Goal: Communication & Community: Answer question/provide support

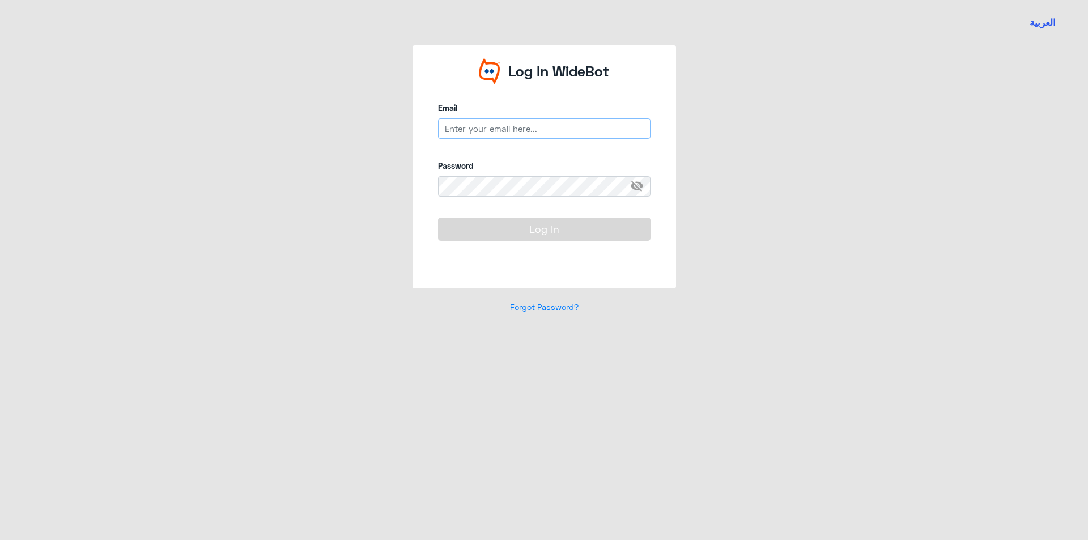
type input "[EMAIL_ADDRESS][DOMAIN_NAME]"
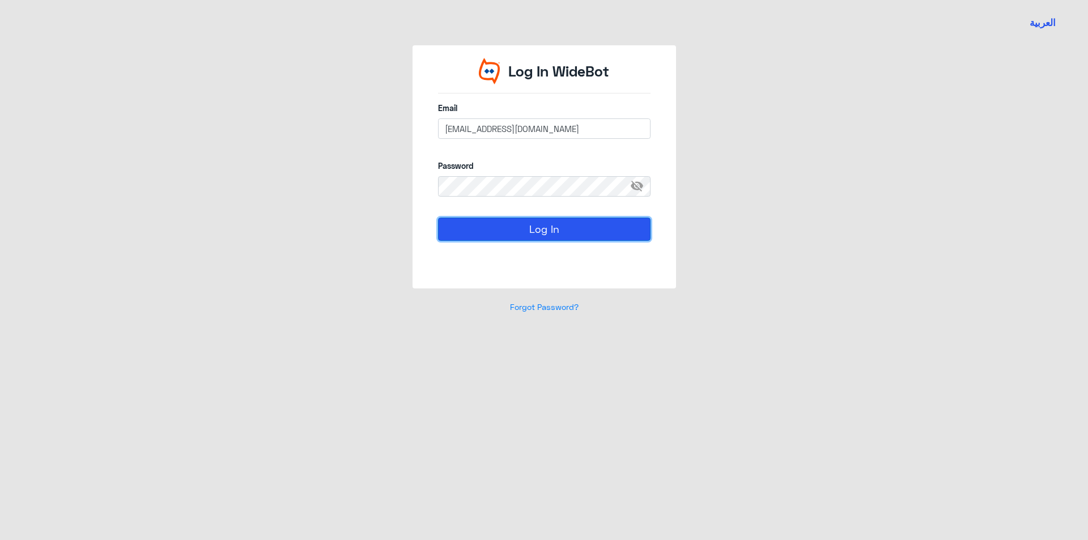
click at [546, 231] on button "Log In" at bounding box center [544, 229] width 213 height 23
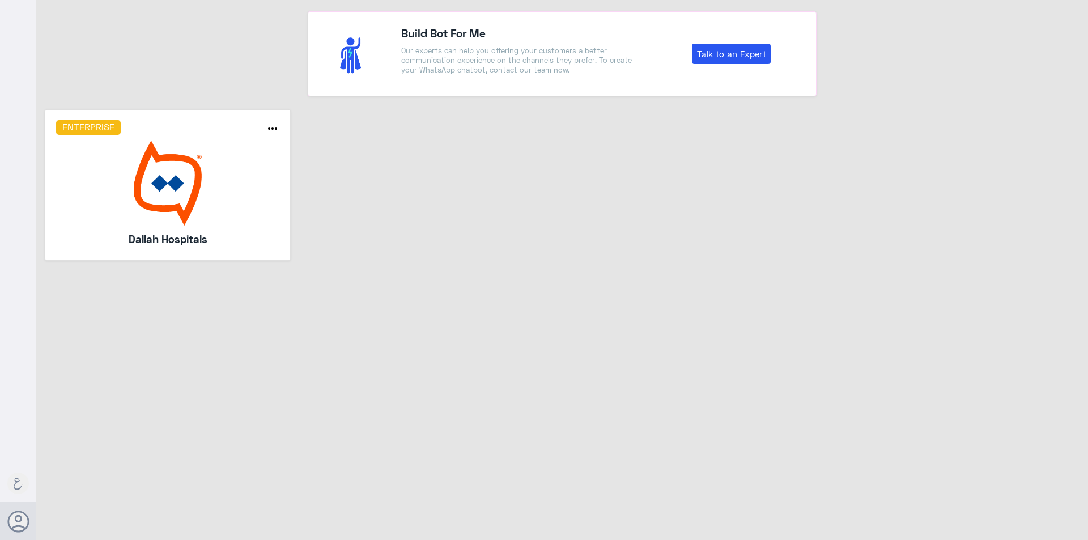
click at [274, 181] on img at bounding box center [168, 183] width 224 height 85
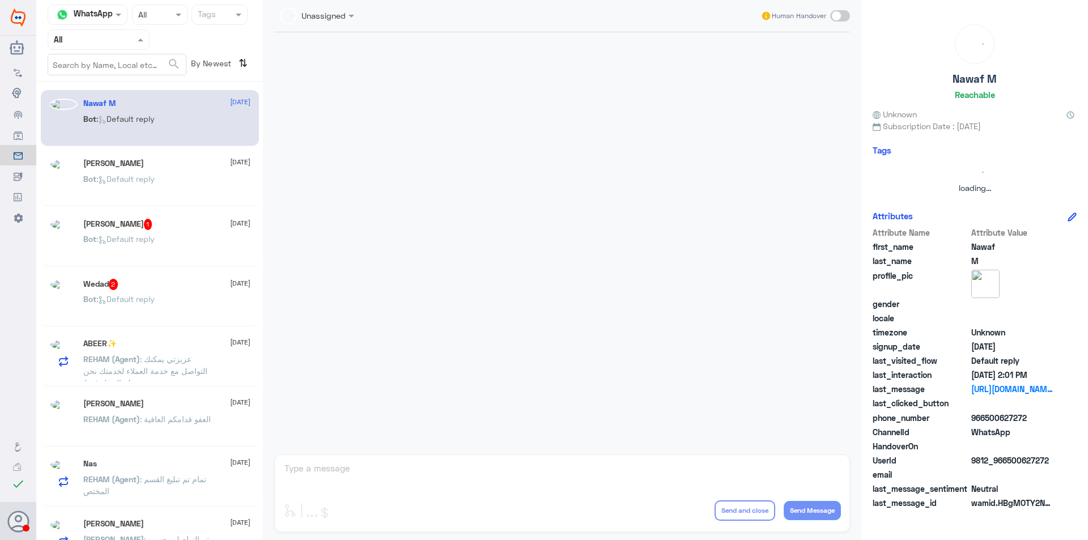
click at [112, 48] on div "Agent Filter All" at bounding box center [99, 39] width 102 height 20
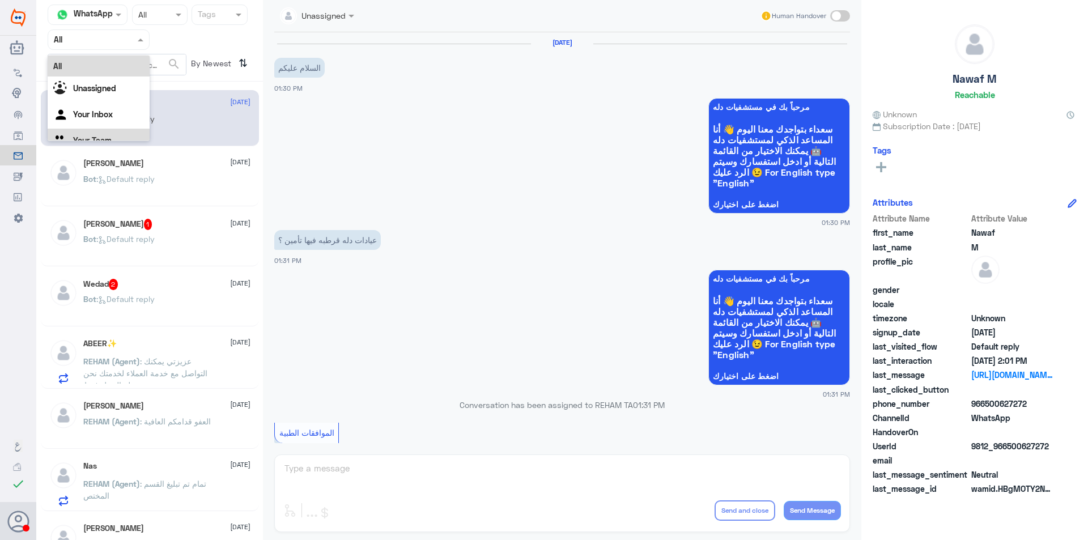
scroll to position [491, 0]
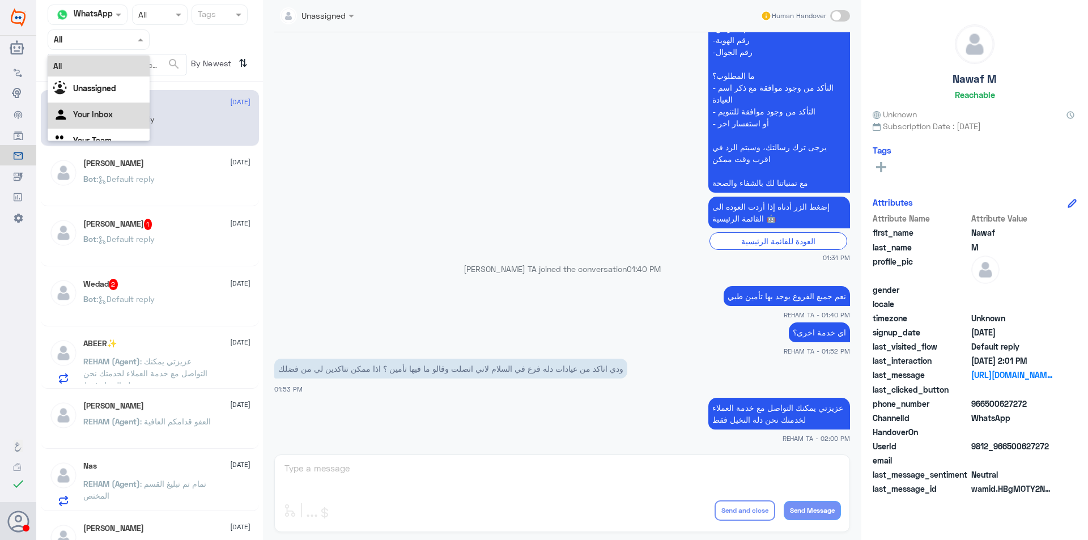
click at [101, 127] on div "Your Inbox" at bounding box center [99, 116] width 102 height 26
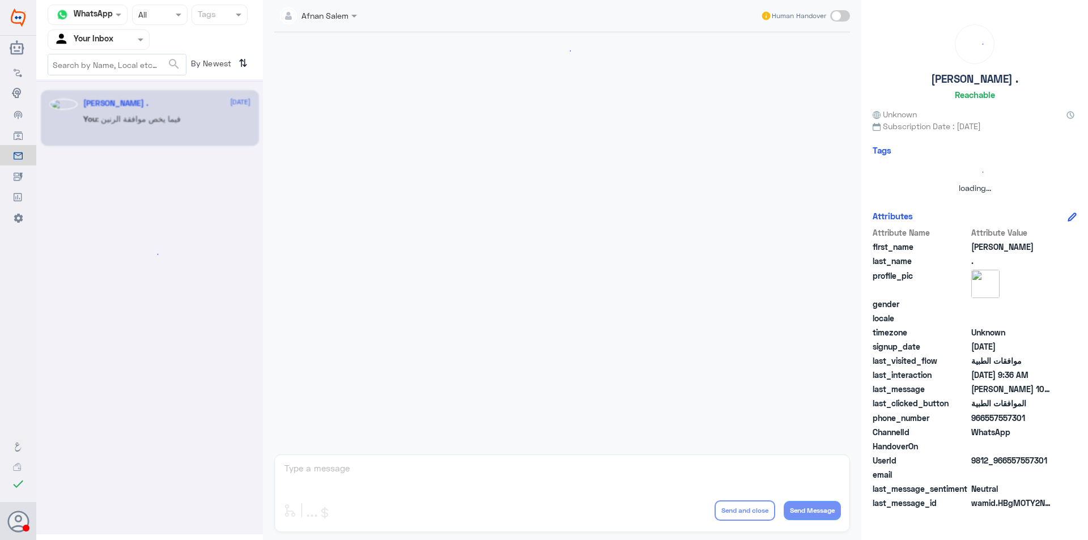
scroll to position [0, 0]
click at [118, 48] on div "Agent Filter Your Inbox" at bounding box center [91, 39] width 87 height 17
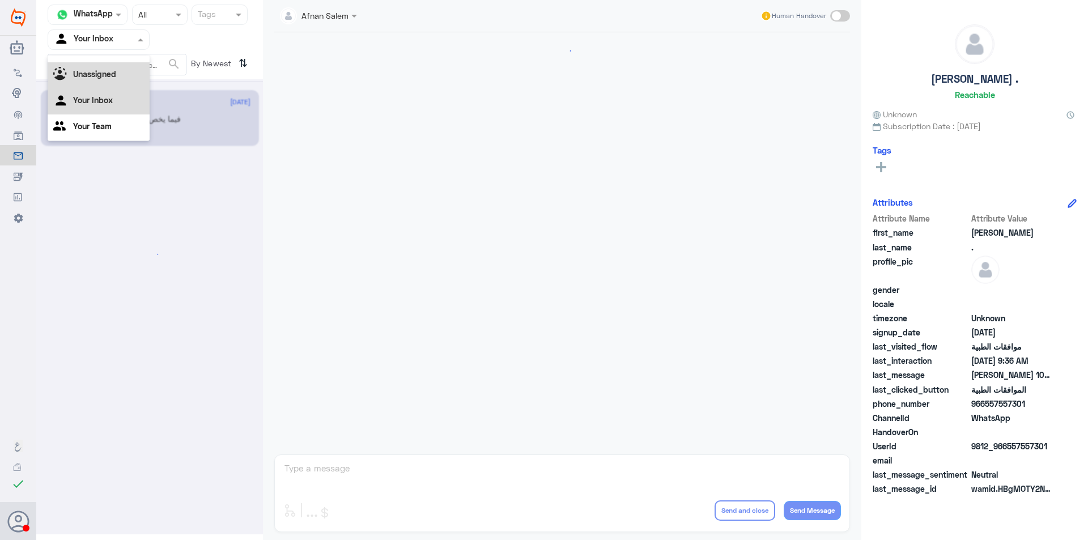
scroll to position [1177, 0]
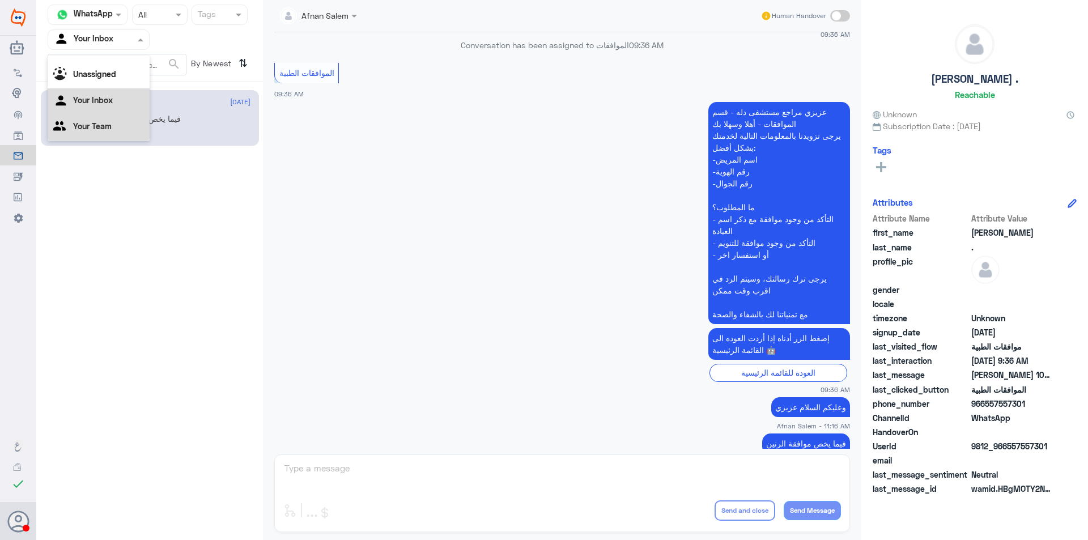
click at [108, 123] on Team "Your Team" at bounding box center [92, 126] width 39 height 10
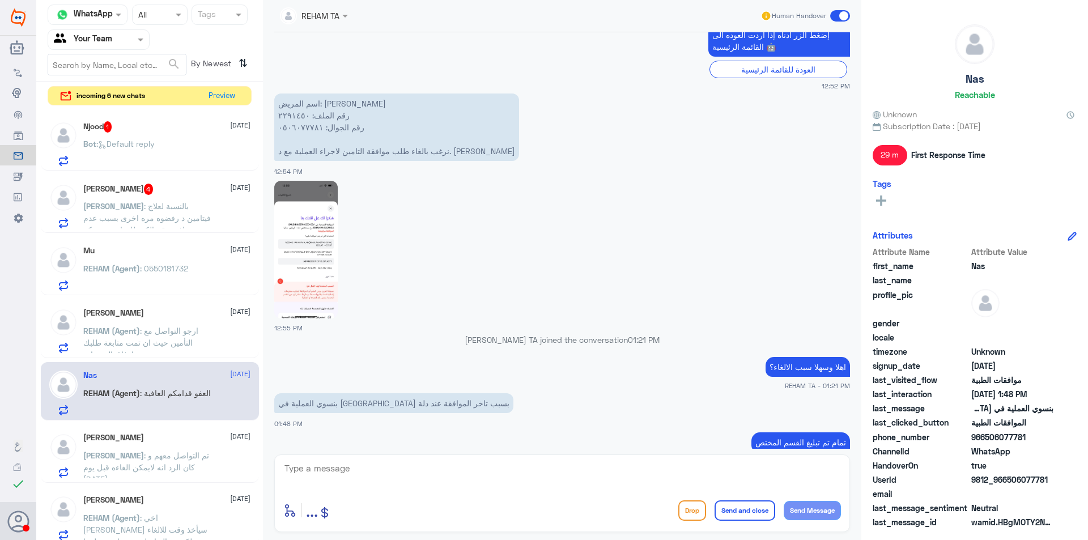
scroll to position [646, 0]
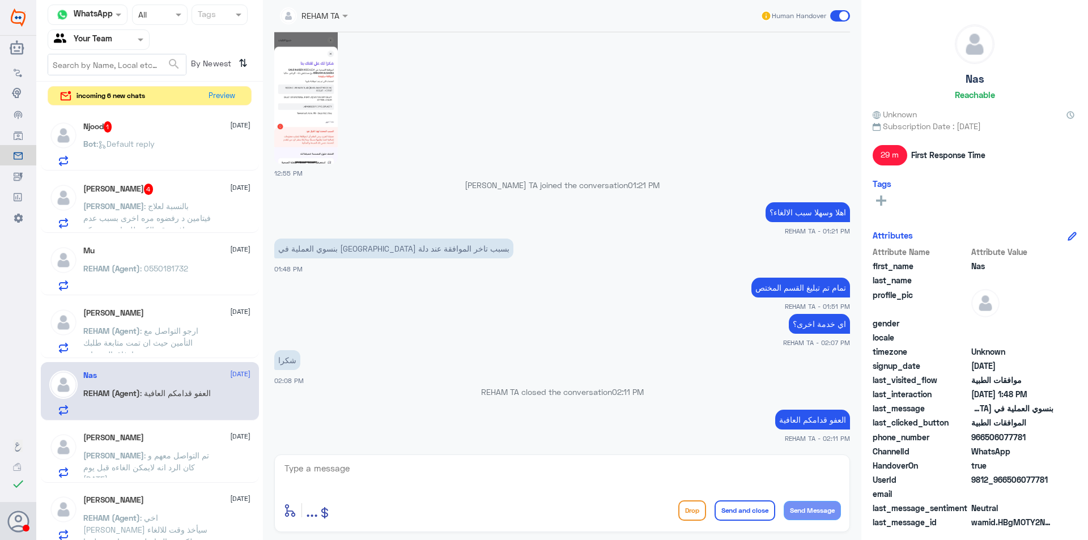
click at [177, 151] on div "Bot : Default reply" at bounding box center [166, 154] width 167 height 26
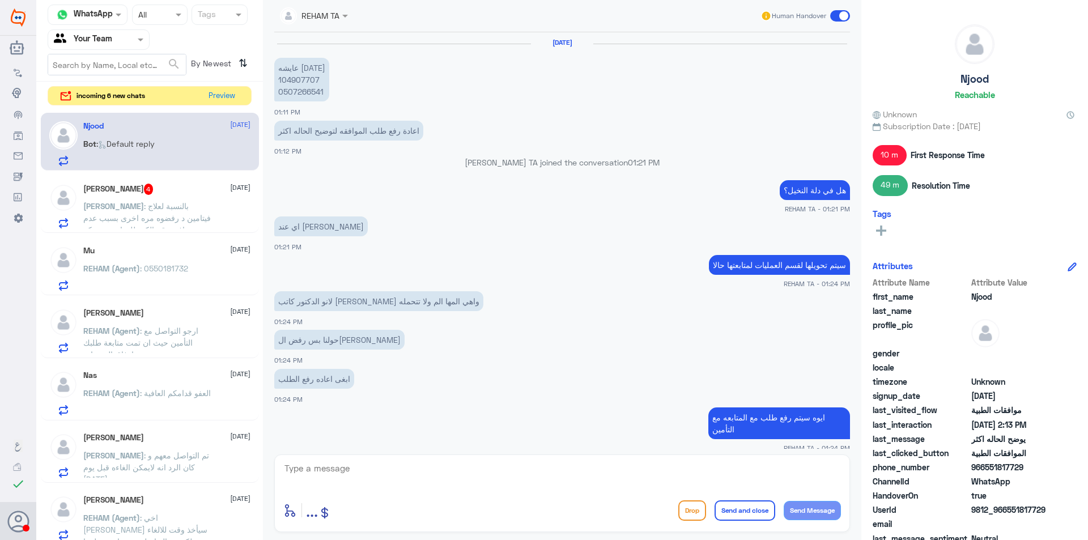
scroll to position [478, 0]
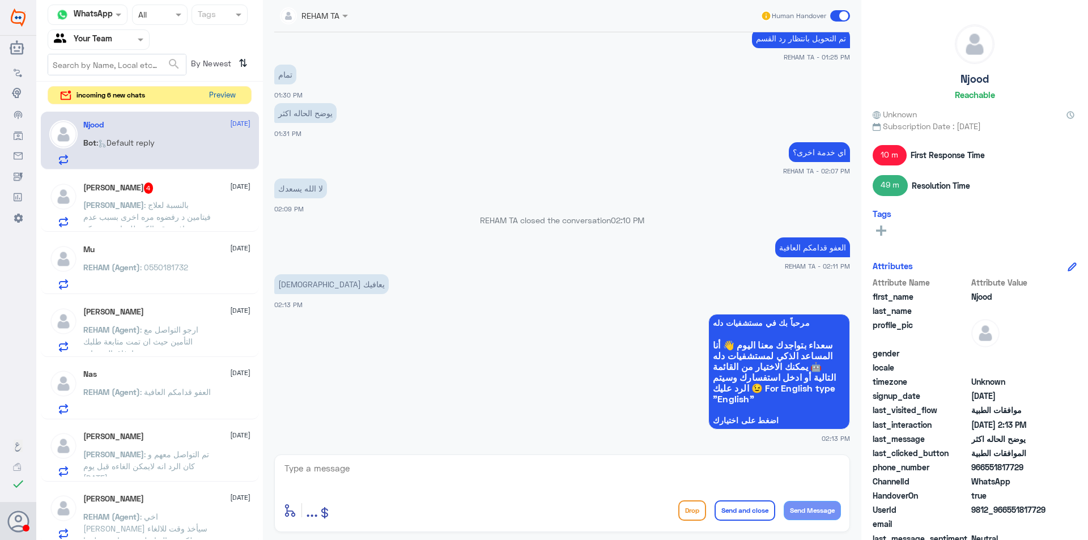
click at [231, 93] on button "Preview" at bounding box center [222, 96] width 35 height 18
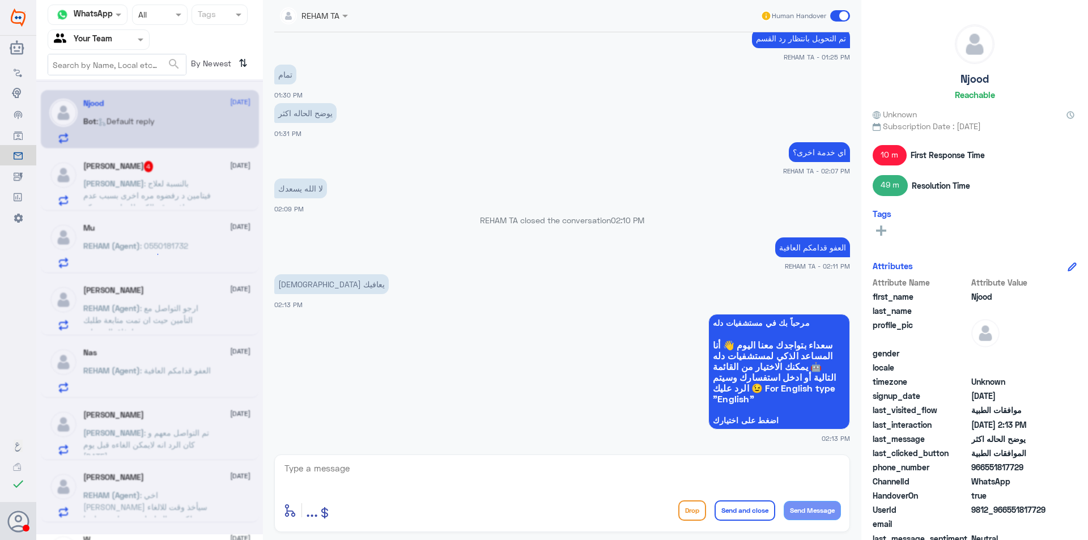
click at [231, 93] on div at bounding box center [149, 306] width 227 height 455
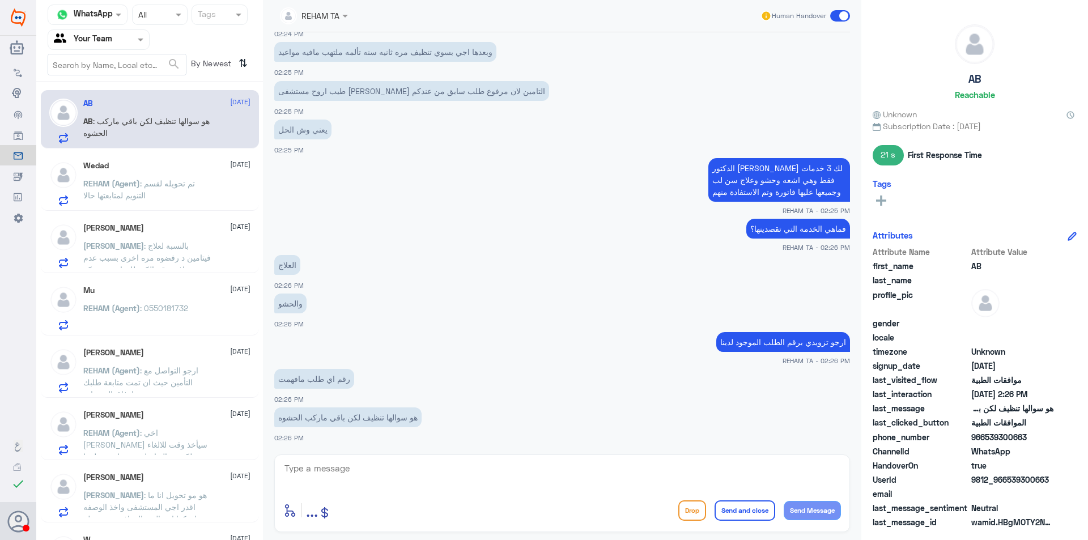
scroll to position [435, 0]
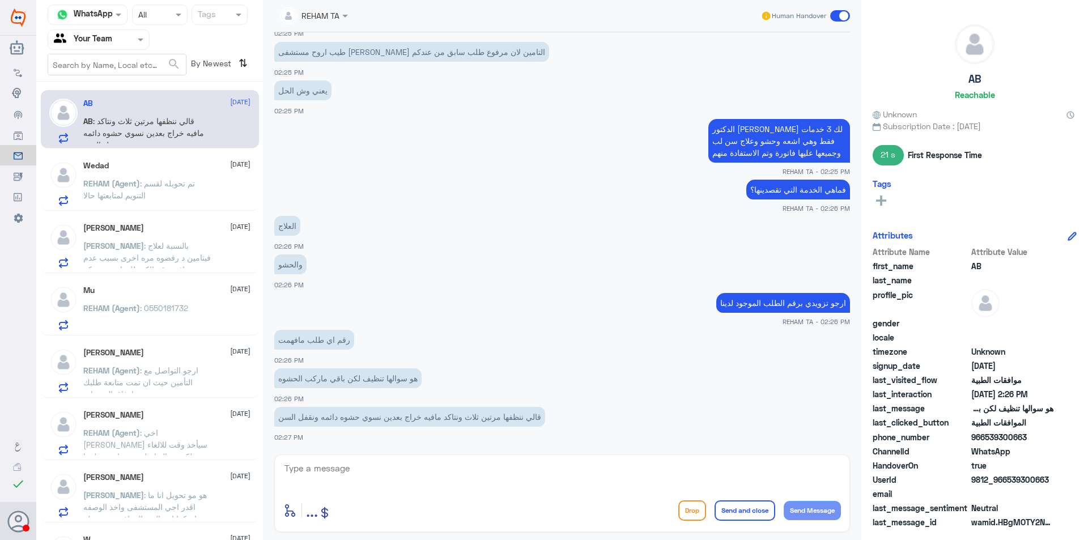
click at [130, 183] on span "REHAM (Agent)" at bounding box center [111, 184] width 57 height 10
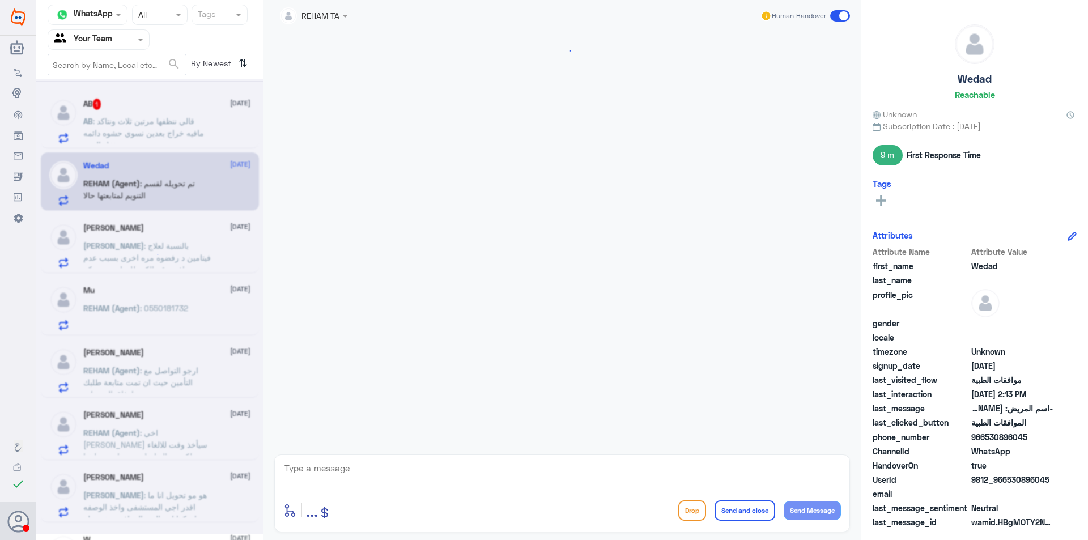
scroll to position [1148, 0]
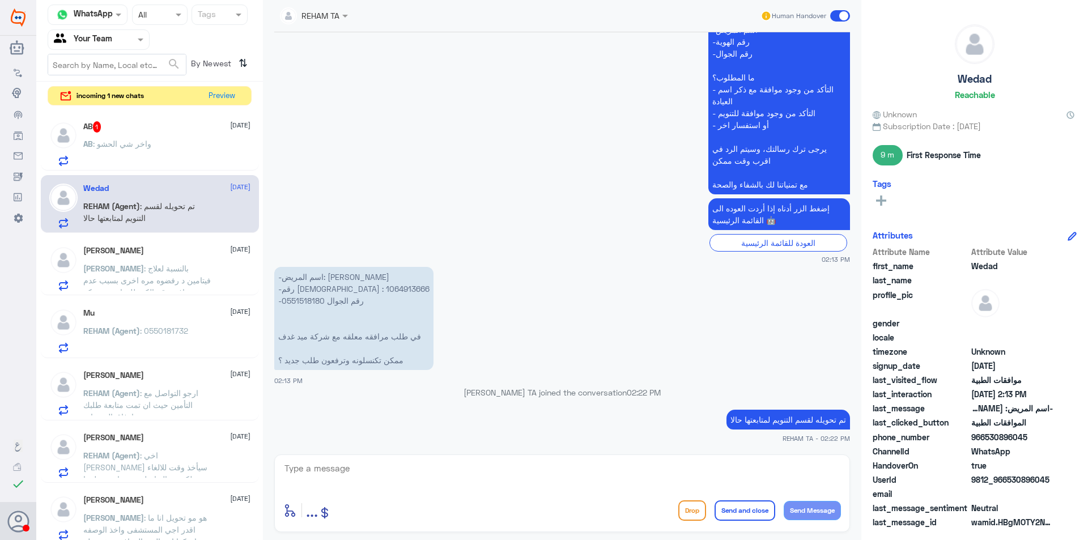
click at [142, 146] on span ": واخر شي الحشو" at bounding box center [122, 144] width 58 height 10
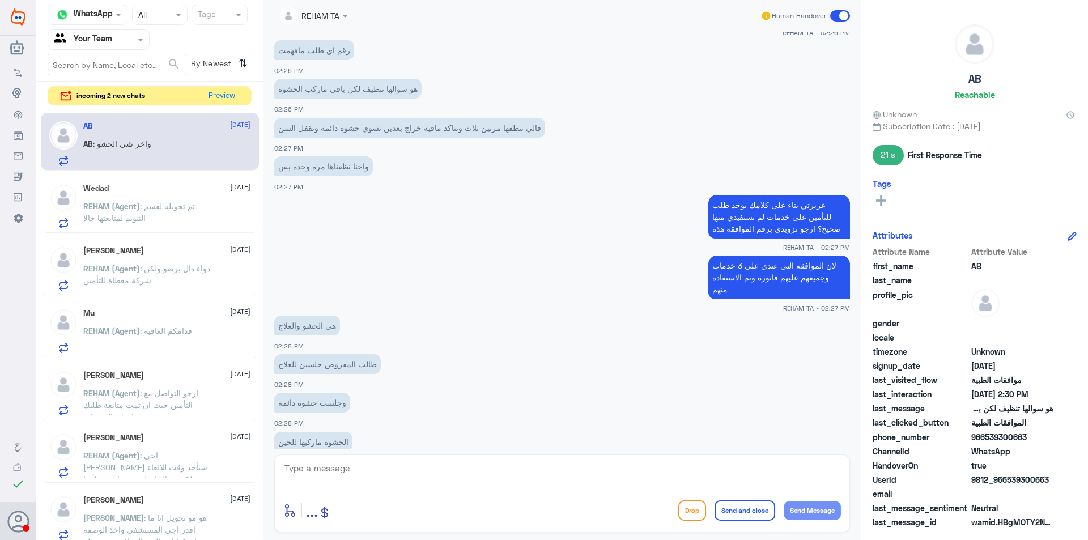
scroll to position [2439, 0]
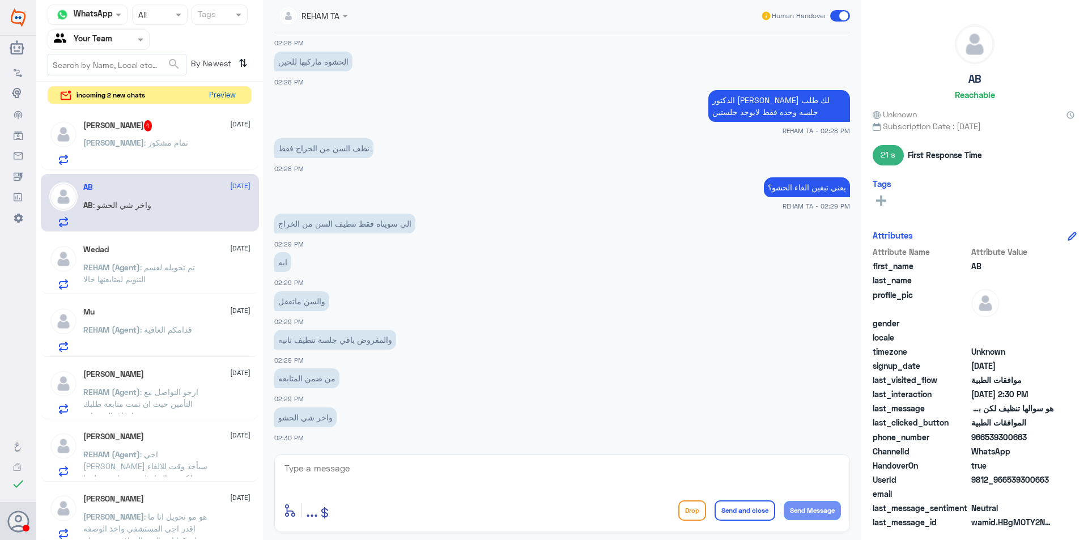
click at [228, 97] on button "Preview" at bounding box center [222, 96] width 35 height 18
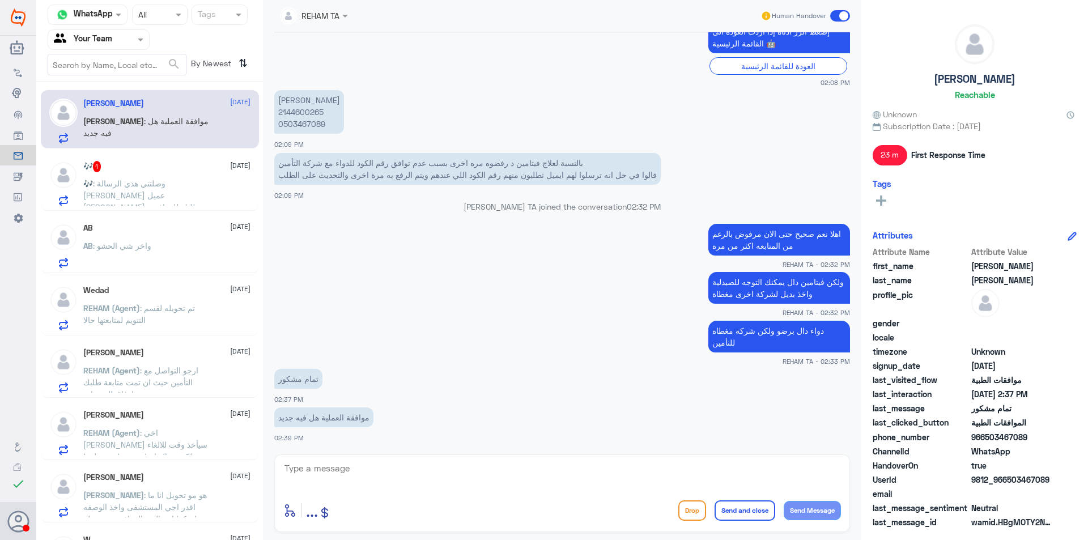
scroll to position [767, 0]
click at [184, 256] on div "AB : واخر شي الحشو" at bounding box center [166, 256] width 167 height 26
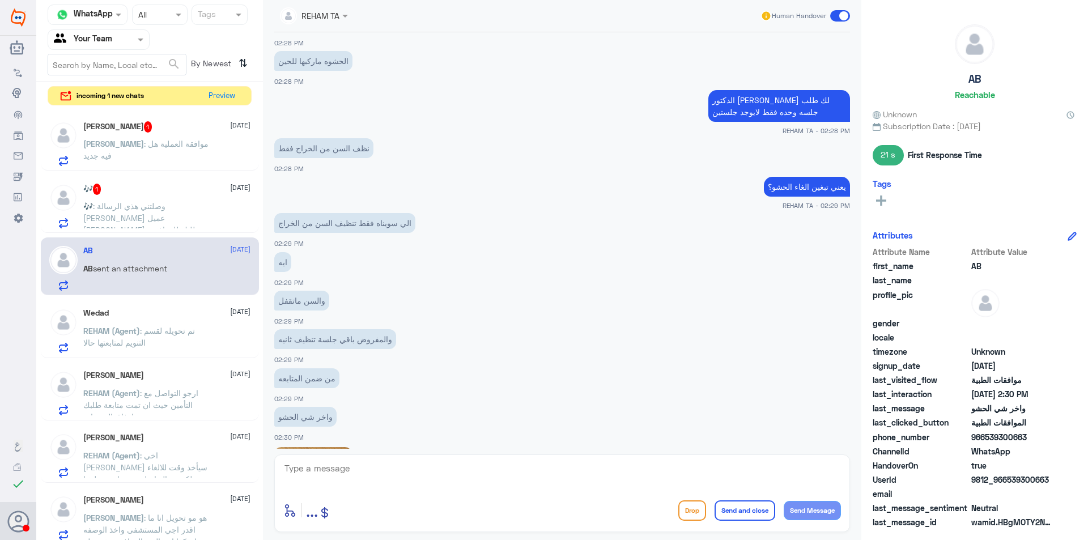
scroll to position [630, 0]
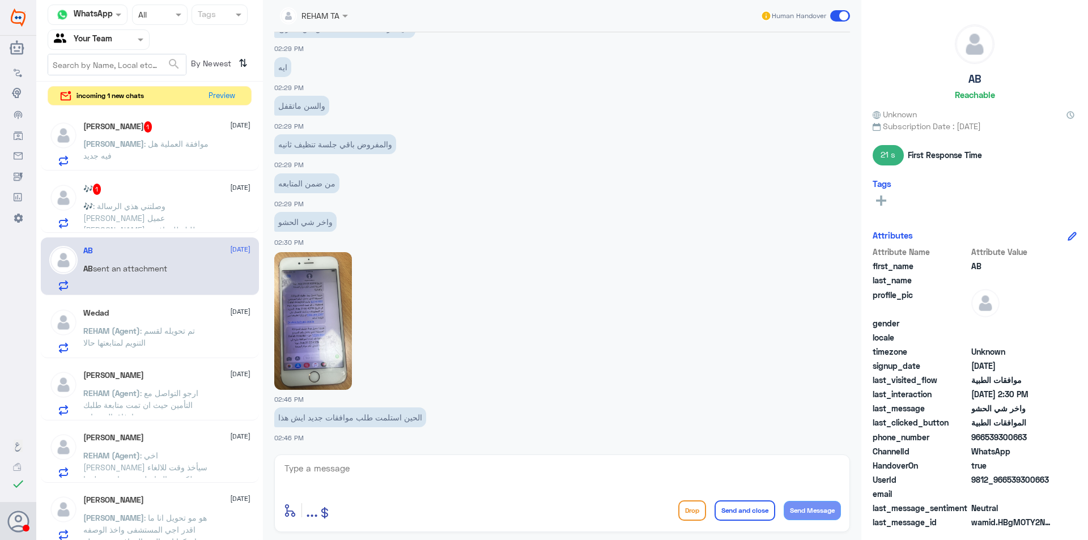
click at [163, 204] on span ": وصلتني هذي الرسالة [PERSON_NAME] عميل [PERSON_NAME]، طلبك للموافقة المسبقة ال…" at bounding box center [143, 271] width 121 height 141
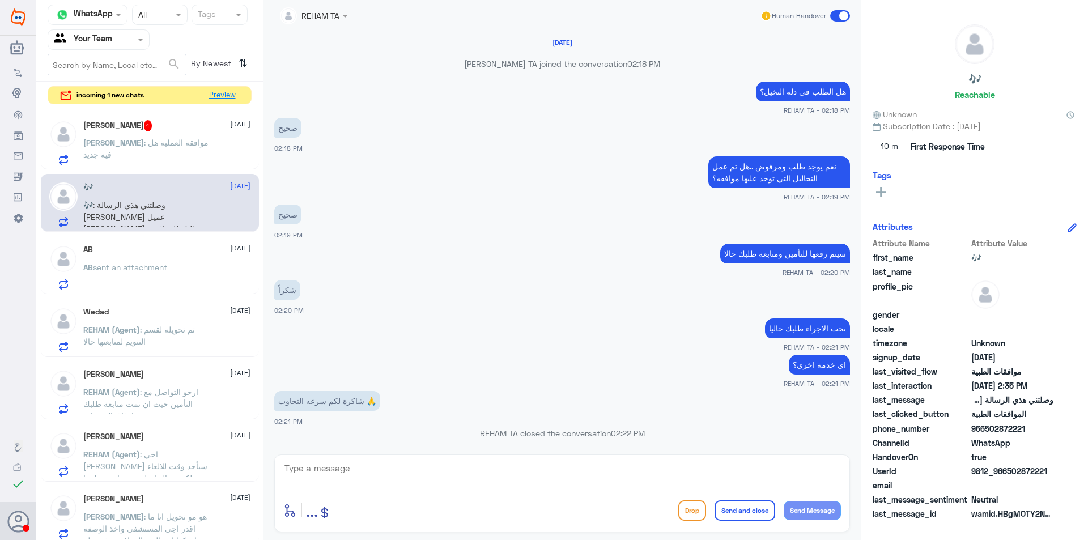
scroll to position [741, 0]
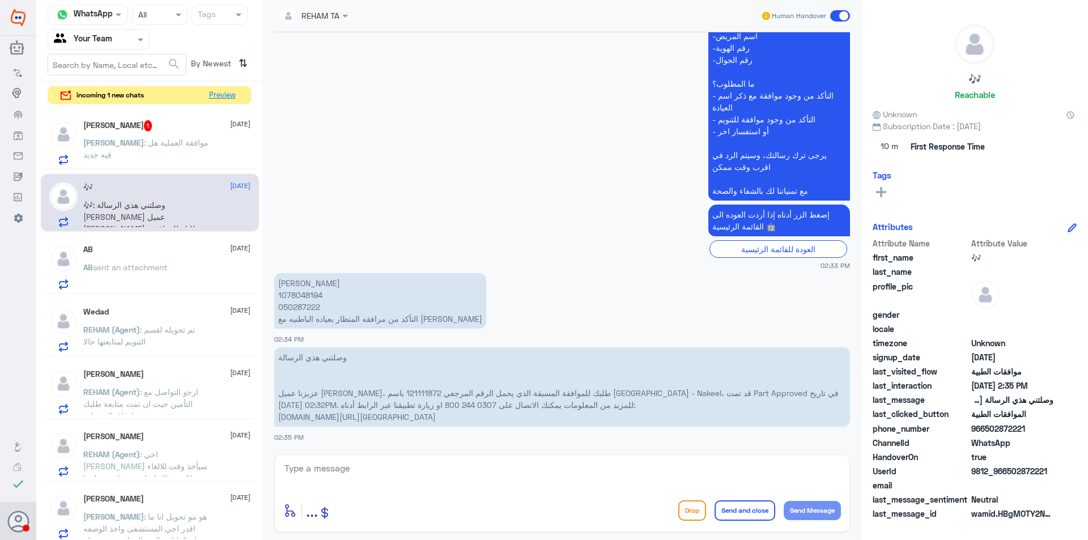
click at [217, 97] on button "Preview" at bounding box center [222, 96] width 35 height 18
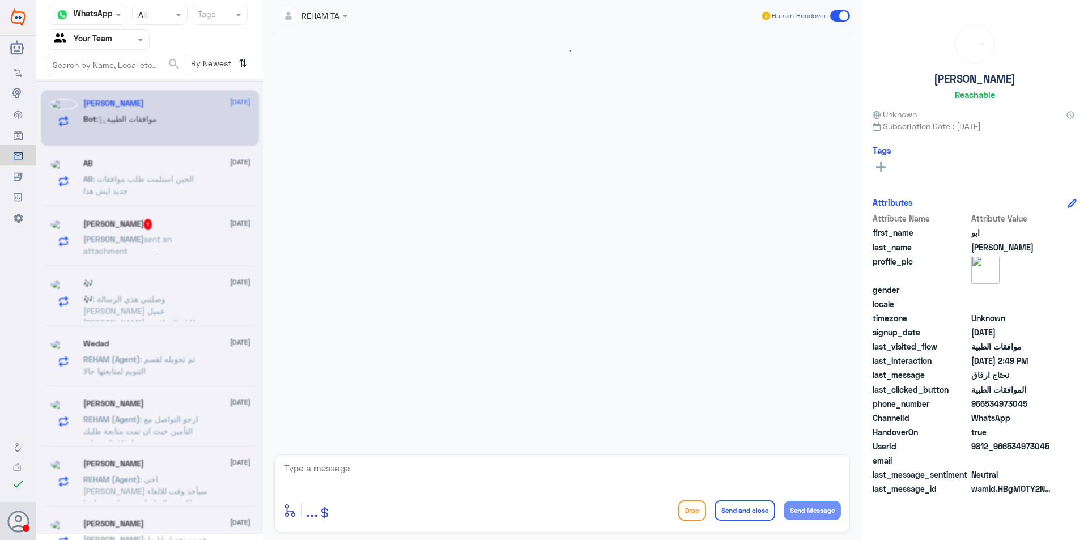
scroll to position [311, 0]
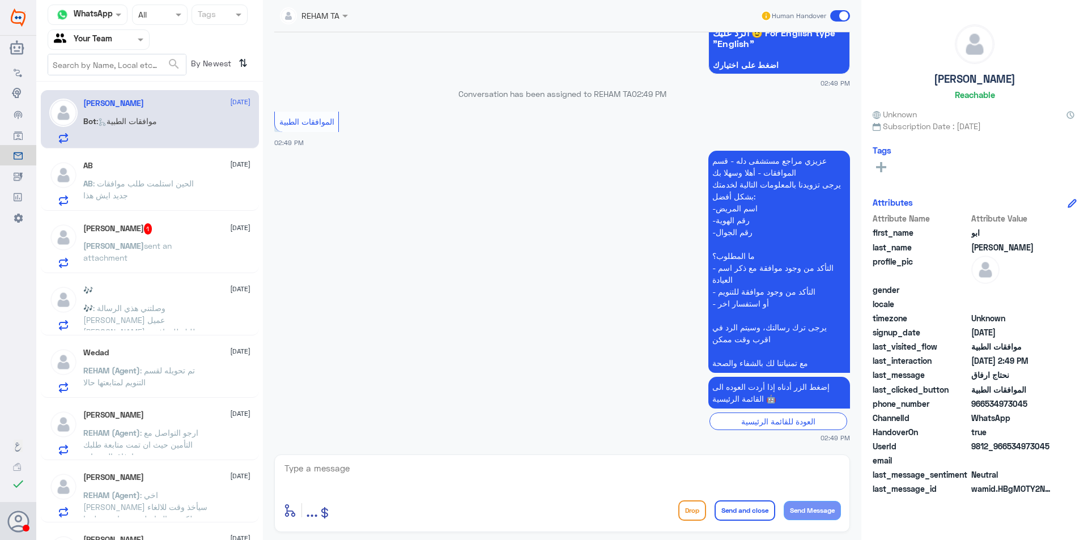
click at [151, 188] on span ": الحين استلمت طلب موافقات جديد ايش هذا" at bounding box center [138, 190] width 111 height 22
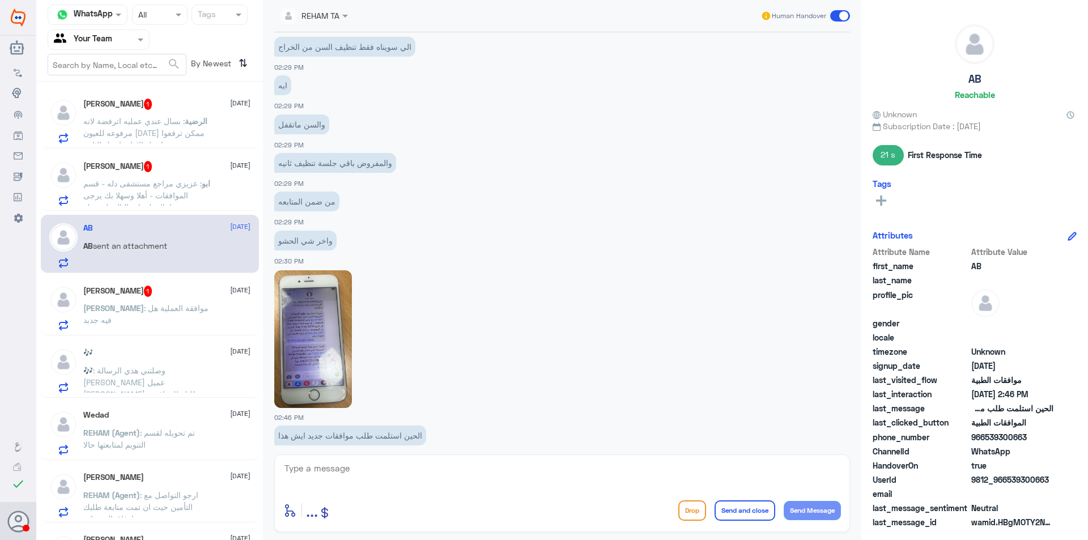
scroll to position [555, 0]
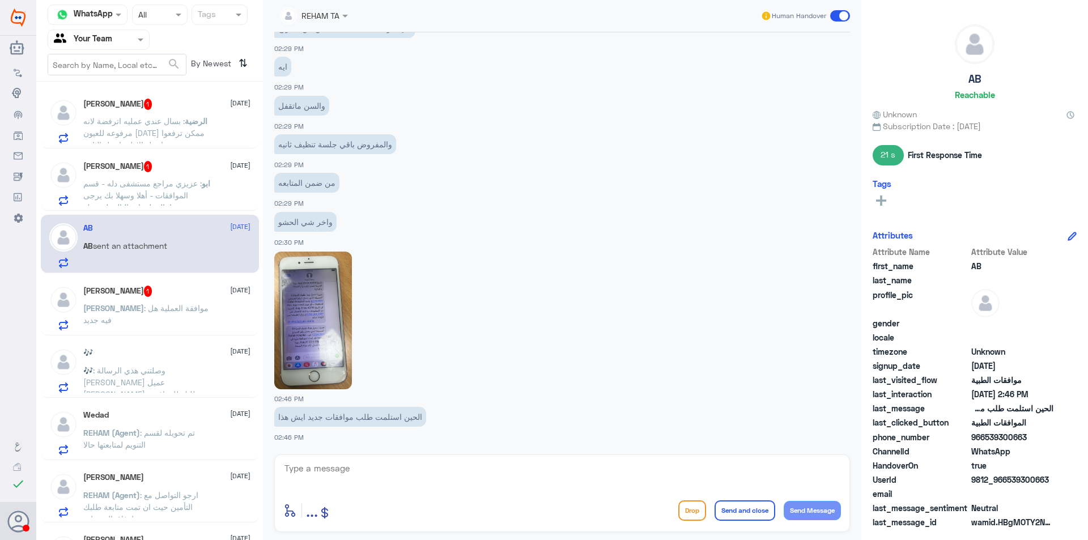
click at [484, 473] on textarea at bounding box center [562, 475] width 558 height 28
click at [417, 459] on div "enter flow name ... Drop Send and close Send Message" at bounding box center [562, 494] width 576 height 78
click at [416, 467] on textarea at bounding box center [562, 475] width 558 height 28
type textarea "j"
click at [153, 200] on span ": عزيزي مراجع مستشفى دله - قسم الموافقات - أهلا وسهلا بك يرجى تزويدنا بالمعلوما…" at bounding box center [145, 249] width 125 height 141
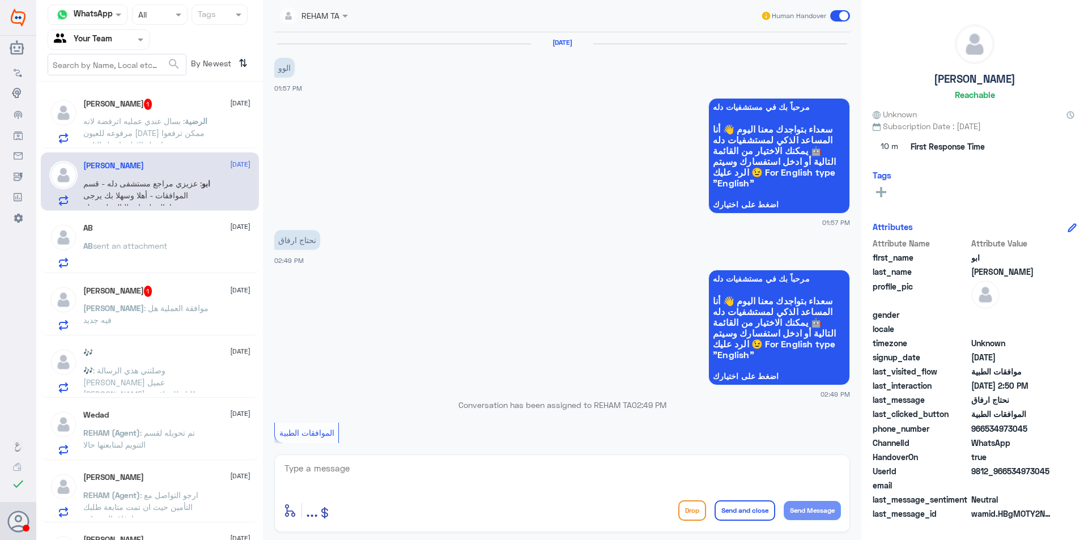
scroll to position [504, 0]
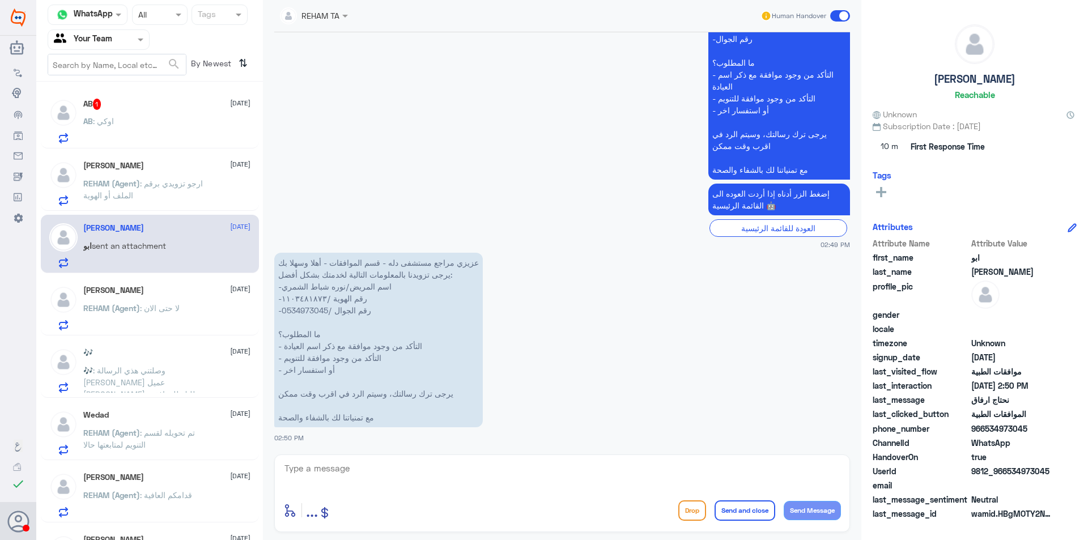
click at [171, 128] on div "AB : اوكي" at bounding box center [166, 131] width 167 height 26
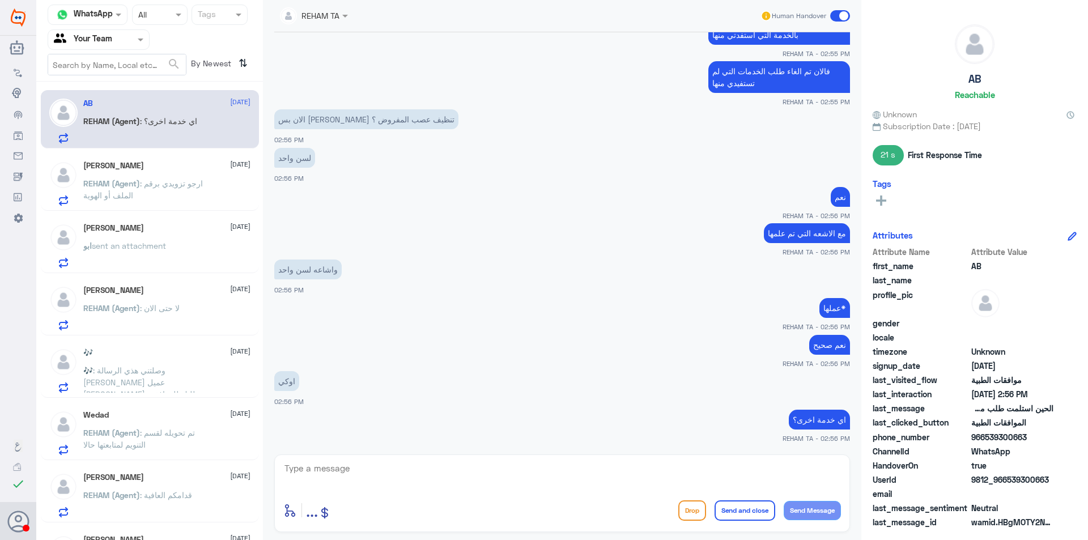
scroll to position [611, 0]
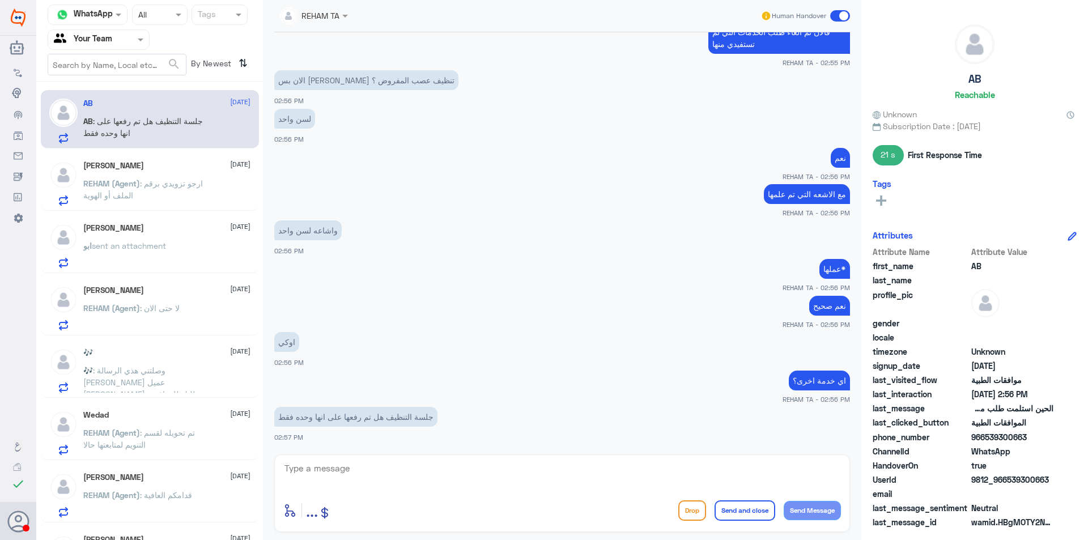
click at [122, 175] on div "[PERSON_NAME] [DATE][PERSON_NAME] (Agent) : [PERSON_NAME] برقم الملف أو الهوية" at bounding box center [166, 183] width 167 height 45
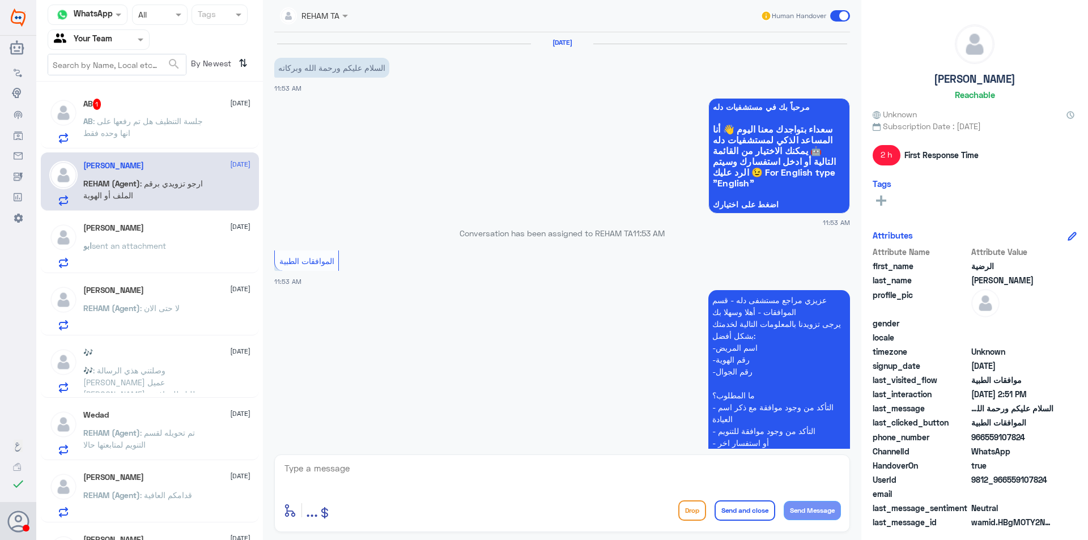
scroll to position [319, 0]
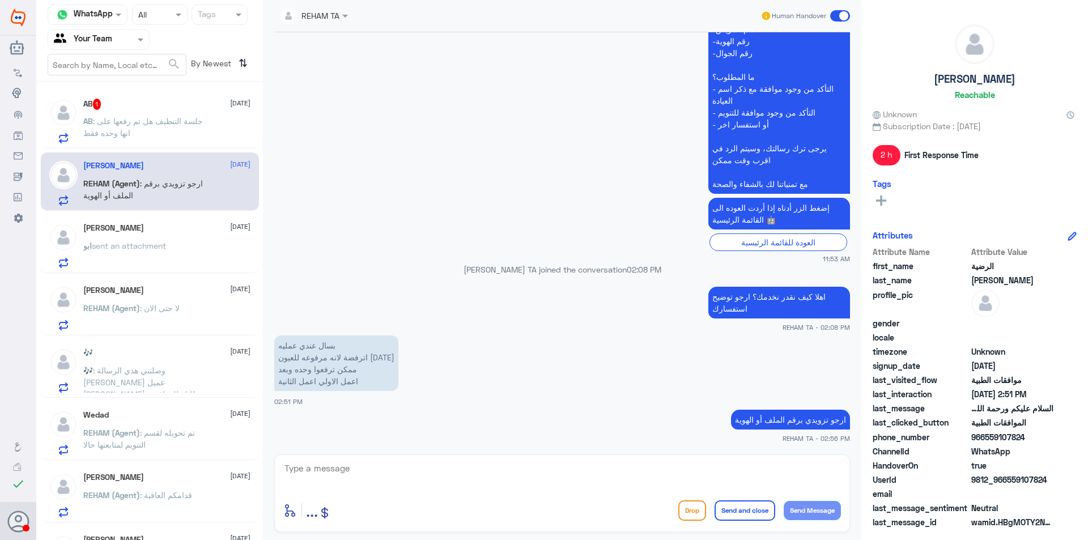
click at [181, 133] on p "AB : جلسة التنظيف هل تم رفعها على انها وحده فقط" at bounding box center [147, 129] width 128 height 28
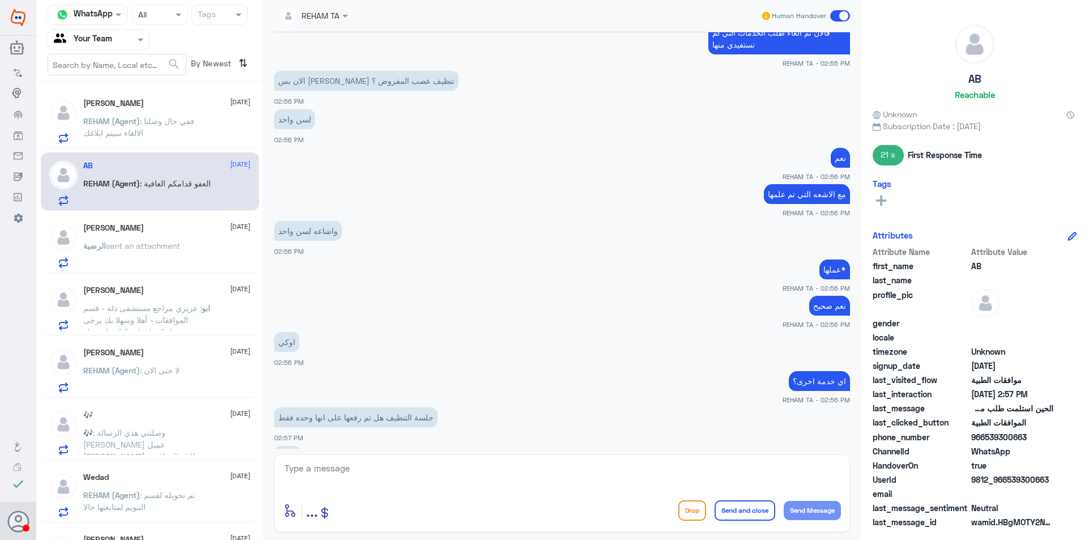
scroll to position [668, 0]
